Goal: Information Seeking & Learning: Learn about a topic

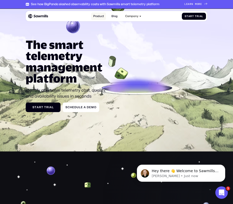
click at [97, 17] on link "Product" at bounding box center [98, 16] width 15 height 8
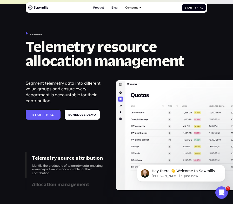
scroll to position [1354, 0]
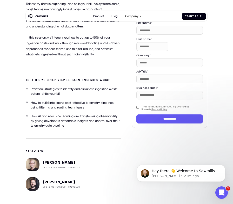
scroll to position [137, 0]
